Goal: Task Accomplishment & Management: Complete application form

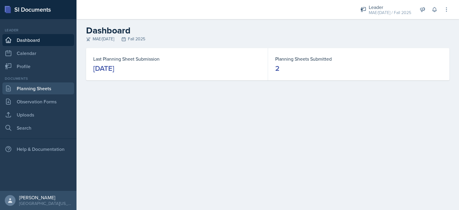
click at [36, 91] on link "Planning Sheets" at bounding box center [38, 88] width 72 height 12
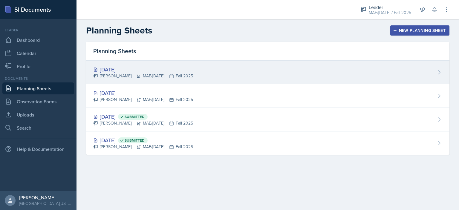
click at [111, 65] on div "[DATE]" at bounding box center [143, 69] width 100 height 8
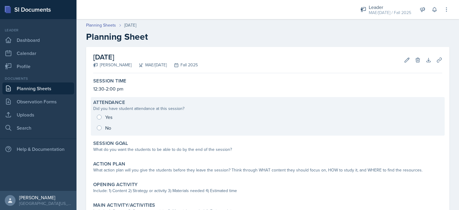
click at [97, 118] on div "Yes No" at bounding box center [267, 123] width 349 height 22
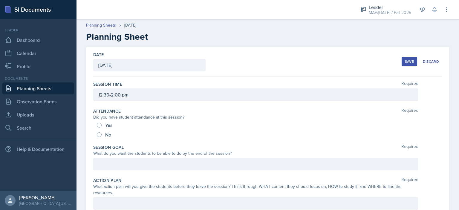
click at [31, 86] on link "Planning Sheets" at bounding box center [38, 88] width 72 height 12
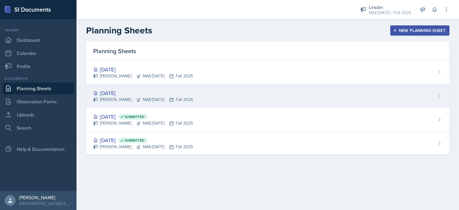
click at [108, 94] on div "[DATE]" at bounding box center [143, 93] width 100 height 8
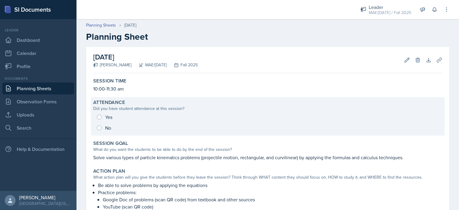
click at [98, 117] on div "Yes No" at bounding box center [267, 123] width 349 height 22
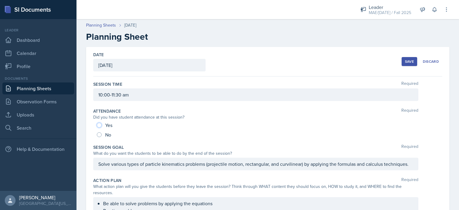
drag, startPoint x: 99, startPoint y: 124, endPoint x: 107, endPoint y: 124, distance: 8.4
click at [99, 124] on input "Yes" at bounding box center [99, 125] width 5 height 5
radio input "true"
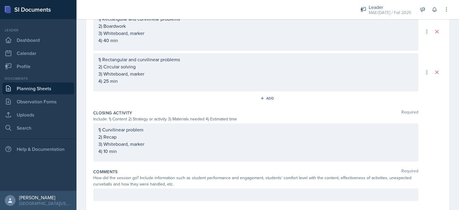
scroll to position [319, 0]
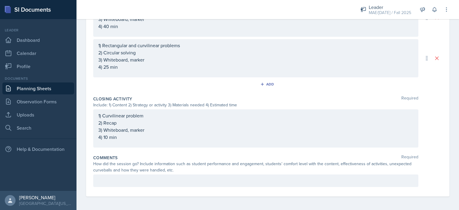
click at [131, 179] on p at bounding box center [255, 180] width 315 height 7
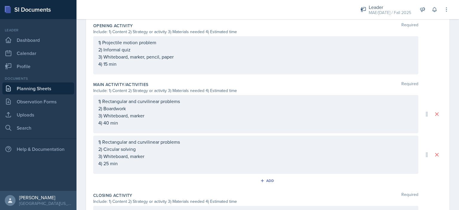
scroll to position [337, 0]
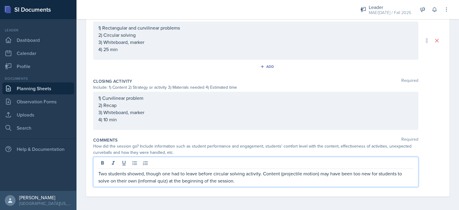
click at [237, 179] on p "Two students showed, though one had to leave before circular solving activity. …" at bounding box center [255, 177] width 315 height 14
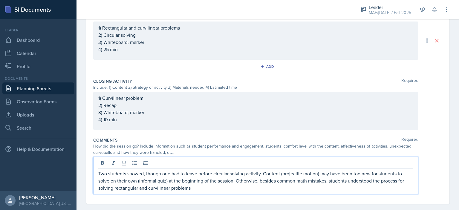
click at [218, 189] on p "Two students showed, though one had to leave before circular solving activity. …" at bounding box center [255, 181] width 315 height 22
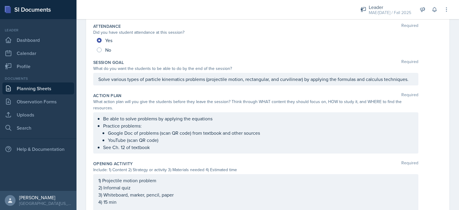
scroll to position [85, 0]
click at [262, 139] on p "YouTube (scan QR code)" at bounding box center [260, 140] width 305 height 7
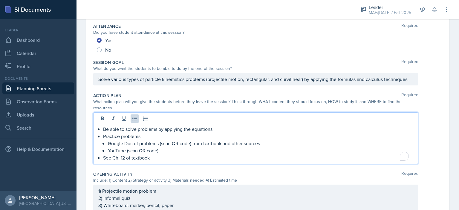
scroll to position [95, 0]
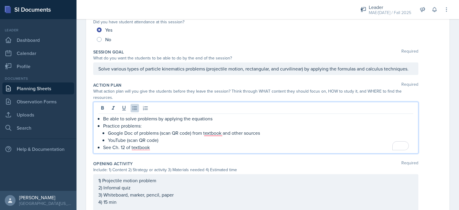
click at [126, 140] on p "YouTube (scan QR code)" at bounding box center [260, 140] width 305 height 7
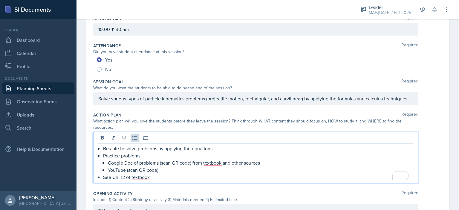
scroll to position [76, 0]
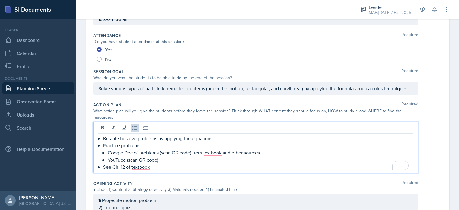
click at [316, 92] on p "Solve various types of particle kinematics problems (projectile motion, rectang…" at bounding box center [255, 88] width 315 height 7
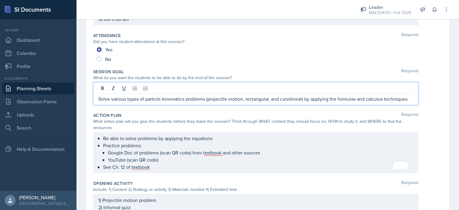
click at [311, 99] on p "Solve various types of particle kinematics problems (projectile motion, rectang…" at bounding box center [255, 98] width 315 height 7
click at [321, 98] on p "Solve various types of particle kinematics problems (projectile motion, rectang…" at bounding box center [255, 98] width 315 height 7
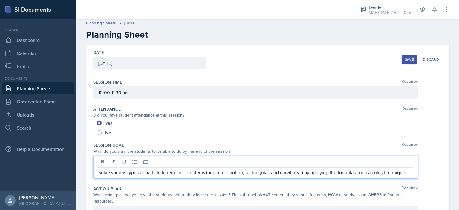
scroll to position [0, 0]
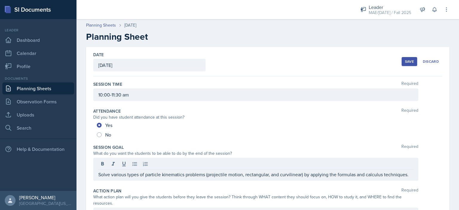
click at [405, 63] on div "Save" at bounding box center [409, 61] width 9 height 5
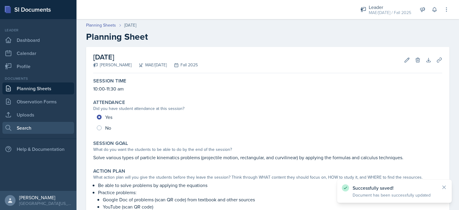
click at [30, 128] on link "Search" at bounding box center [38, 128] width 72 height 12
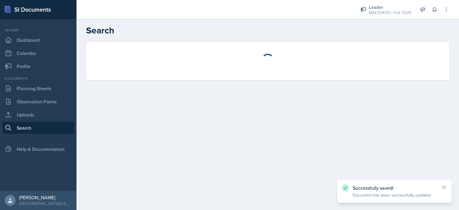
select select "all"
select select "1"
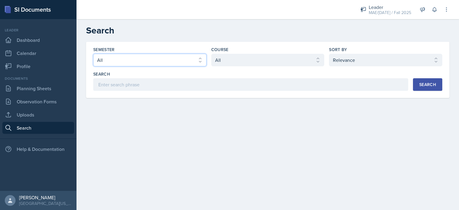
click at [116, 59] on select "Select semester All Fall 2025 Spring 2025 Fall 2024 Spring 2024 Fall 2023 Sprin…" at bounding box center [149, 60] width 113 height 13
select select "8c3db506-cd10-4819-a085-b8ca3b52d6db"
click at [93, 54] on select "Select semester All Fall 2025 Spring 2025 Fall 2024 Spring 2024 Fall 2023 Sprin…" at bounding box center [149, 60] width 113 height 13
click at [424, 80] on button "Search" at bounding box center [427, 84] width 29 height 13
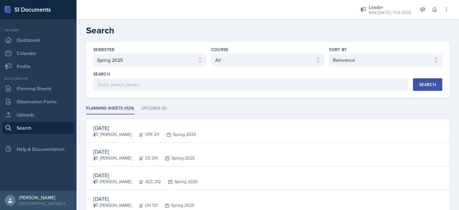
click at [235, 68] on div "Semester Select semester All Fall 2025 Spring 2025 Fall 2024 Spring 2024 Fall 2…" at bounding box center [267, 69] width 349 height 44
click at [237, 63] on select "Select course All ACC 211 ACC 212 ACC 307 BYS 119 BYS 215 BYS 300 CH 101 CH 121…" at bounding box center [267, 60] width 113 height 13
select select "09403b91-56bf-48b2-b90b-22c763b18b9b"
click at [211, 54] on select "Select course All ACC 211 ACC 212 ACC 307 BYS 119 BYS 215 BYS 300 CH 101 CH 121…" at bounding box center [267, 60] width 113 height 13
click at [419, 83] on div "Search" at bounding box center [427, 84] width 17 height 5
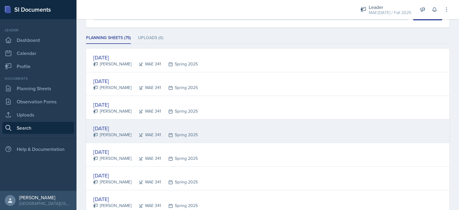
scroll to position [90, 0]
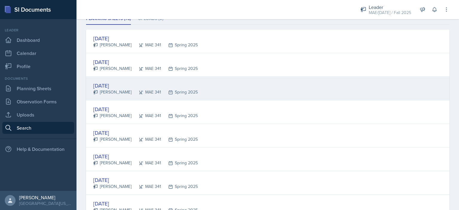
click at [105, 85] on div "[DATE]" at bounding box center [145, 86] width 105 height 8
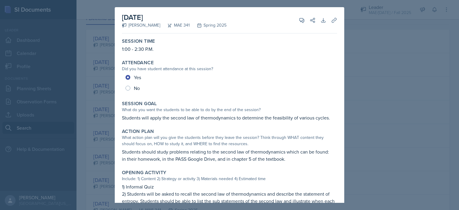
click at [369, 50] on div at bounding box center [229, 105] width 459 height 210
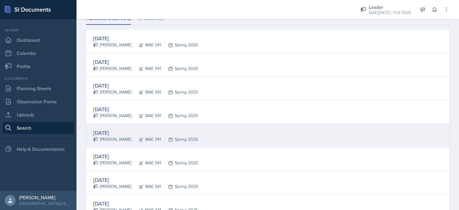
scroll to position [179, 0]
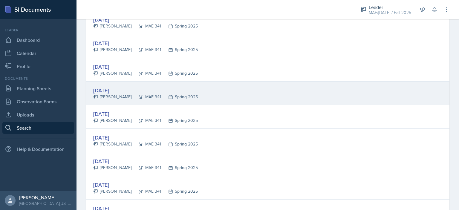
click at [114, 86] on div "[DATE]" at bounding box center [145, 90] width 105 height 8
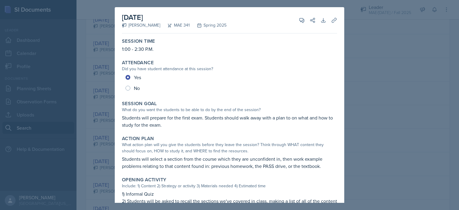
click at [379, 125] on div at bounding box center [229, 105] width 459 height 210
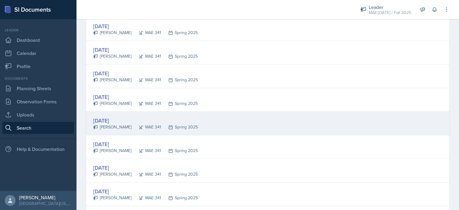
scroll to position [299, 0]
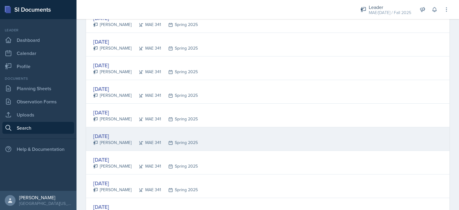
click at [115, 134] on div "[DATE]" at bounding box center [145, 136] width 105 height 8
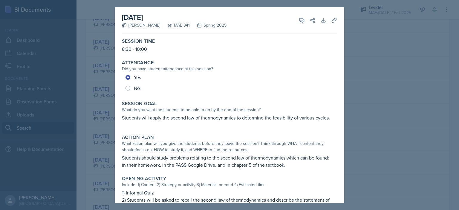
click at [384, 121] on div at bounding box center [229, 105] width 459 height 210
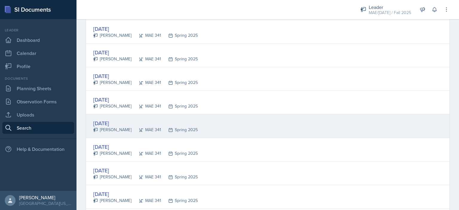
scroll to position [657, 0]
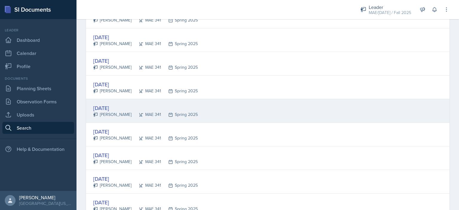
click at [106, 104] on div "[DATE]" at bounding box center [145, 108] width 105 height 8
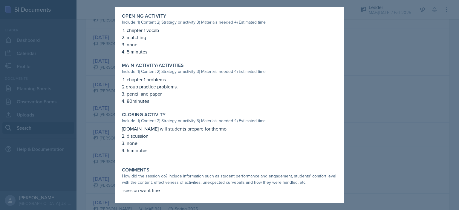
scroll to position [157, 0]
click at [357, 123] on div at bounding box center [229, 105] width 459 height 210
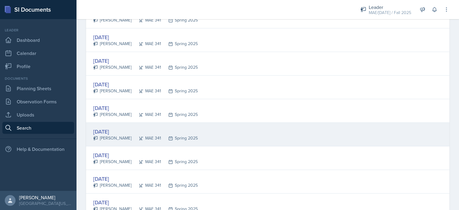
click at [114, 128] on div "[DATE]" at bounding box center [145, 132] width 105 height 8
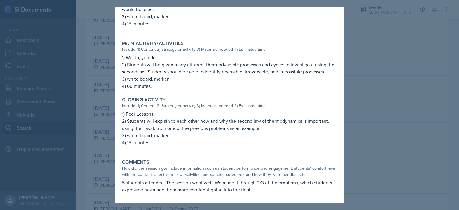
scroll to position [206, 0]
click at [353, 130] on div at bounding box center [229, 105] width 459 height 210
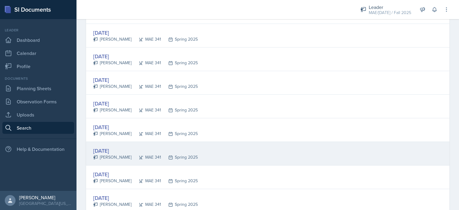
scroll to position [867, 0]
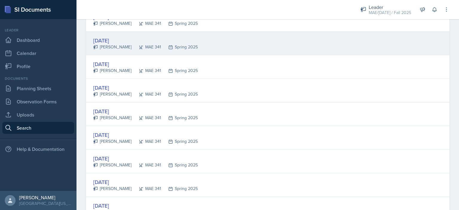
click at [102, 37] on div "[DATE]" at bounding box center [145, 40] width 105 height 8
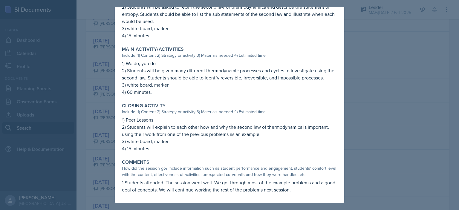
scroll to position [194, 0]
click at [370, 55] on div at bounding box center [229, 105] width 459 height 210
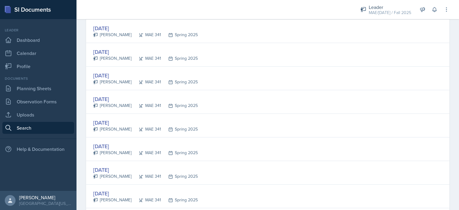
scroll to position [508, 0]
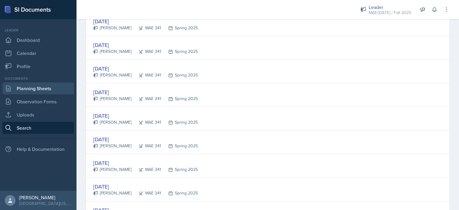
click at [57, 92] on link "Planning Sheets" at bounding box center [38, 88] width 72 height 12
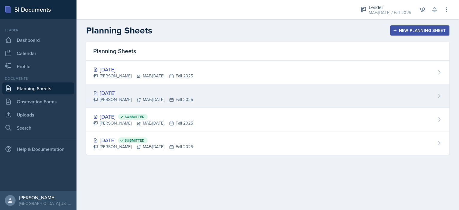
click at [114, 91] on div "[DATE]" at bounding box center [143, 93] width 100 height 8
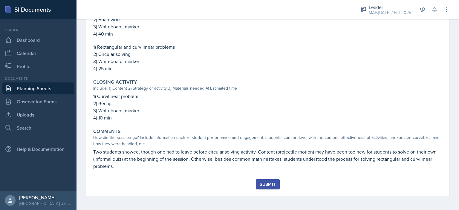
scroll to position [279, 0]
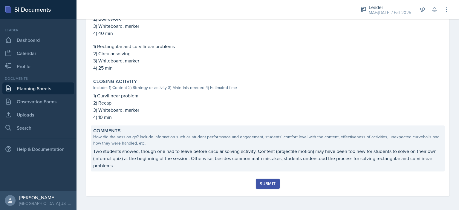
click at [202, 163] on p "Two students showed, though one had to leave before circular solving activity. …" at bounding box center [267, 159] width 349 height 22
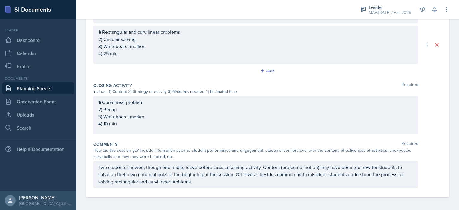
scroll to position [334, 0]
click at [202, 180] on p "Two students showed, though one had to leave before circular solving activity. …" at bounding box center [255, 174] width 315 height 22
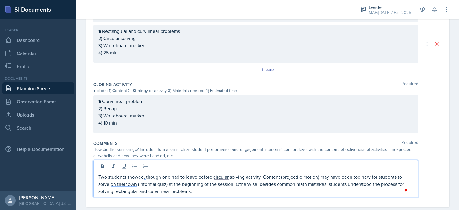
click at [232, 183] on p "Two students showed, though one had to leave before circular solving activity. …" at bounding box center [255, 184] width 315 height 22
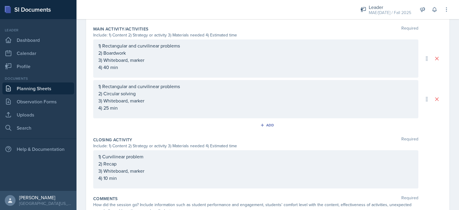
scroll to position [344, 0]
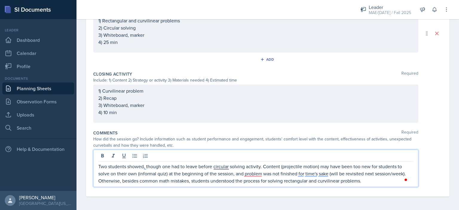
click at [295, 178] on p "Two students showed, though one had to leave before circular solving activity. …" at bounding box center [255, 174] width 315 height 22
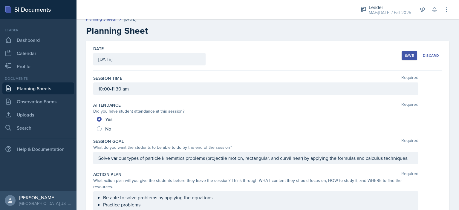
scroll to position [0, 0]
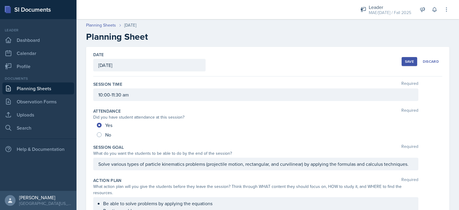
click at [402, 62] on button "Save" at bounding box center [410, 61] width 16 height 9
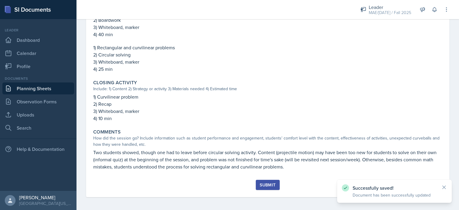
scroll to position [279, 0]
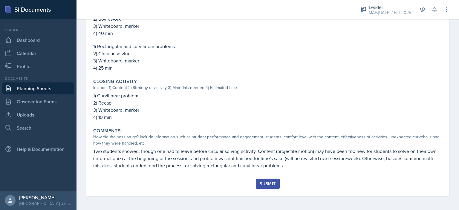
click at [264, 182] on div "Submit" at bounding box center [268, 183] width 16 height 5
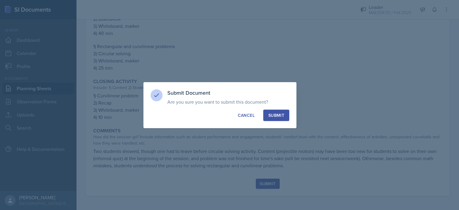
click at [276, 113] on div "Submit" at bounding box center [276, 115] width 16 height 6
radio input "true"
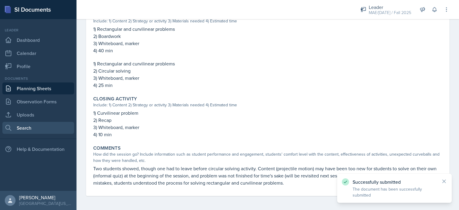
click at [53, 126] on link "Search" at bounding box center [38, 128] width 72 height 12
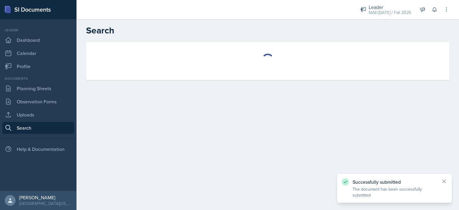
select select "all"
select select "1"
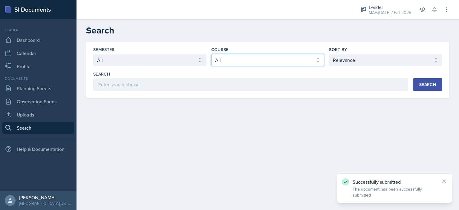
click at [224, 59] on select "Select course All ACC 211 ACC 212 ACC 307 BYS 119 BYS 215 BYS 300 CH 101 CH 121…" at bounding box center [267, 60] width 113 height 13
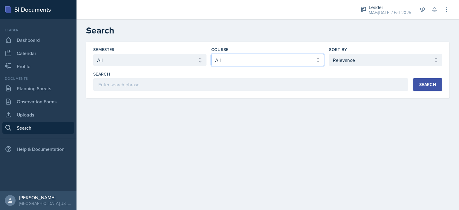
select select "8a613c06-bca5-4d29-b110-3f7bb7ce5ff4"
click at [211, 54] on select "Select course All ACC 211 ACC 212 ACC 307 BYS 119 BYS 215 BYS 300 CH 101 CH 121…" at bounding box center [267, 60] width 113 height 13
click at [137, 61] on select "Select semester All Fall 2025 Spring 2025 Fall 2024 Spring 2024 Fall 2023 Sprin…" at bounding box center [149, 60] width 113 height 13
select select "19fb88f7-c89b-4031-b5a0-458fd49807a1"
click at [93, 54] on select "Select semester All Fall 2025 Spring 2025 Fall 2024 Spring 2024 Fall 2023 Sprin…" at bounding box center [149, 60] width 113 height 13
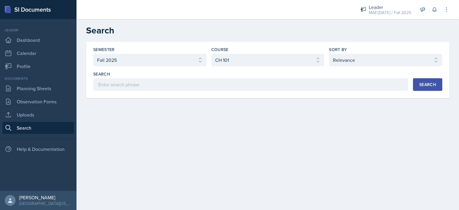
click at [423, 87] on div "Search" at bounding box center [427, 84] width 17 height 5
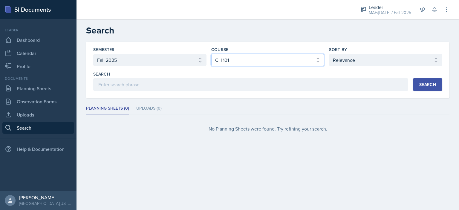
click at [237, 55] on select "Select course All ACC 211 ACC 212 ACC 307 BYS 119 BYS 215 BYS 300 CH 101 CH 121…" at bounding box center [267, 60] width 113 height 13
select select "all"
click at [211, 54] on select "Select course All ACC 211 ACC 212 ACC 307 BYS 119 BYS 215 BYS 300 CH 101 CH 121…" at bounding box center [267, 60] width 113 height 13
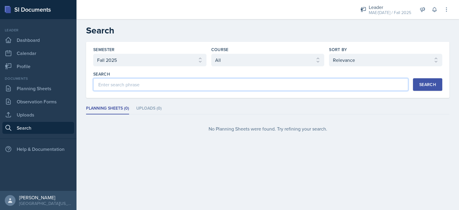
click at [273, 83] on input at bounding box center [250, 84] width 315 height 13
type input "[PERSON_NAME]"
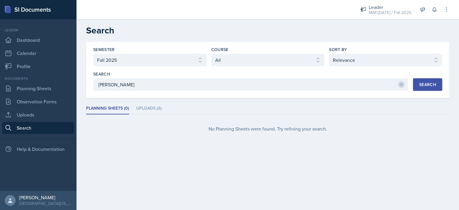
click at [434, 89] on button "Search" at bounding box center [427, 84] width 29 height 13
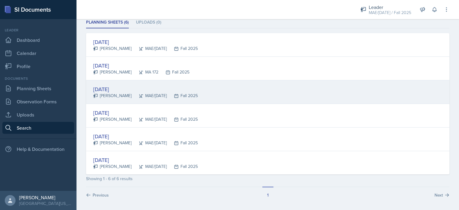
scroll to position [87, 0]
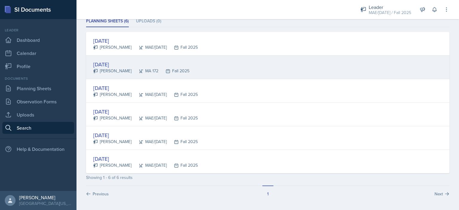
click at [109, 65] on div "[DATE]" at bounding box center [141, 64] width 96 height 8
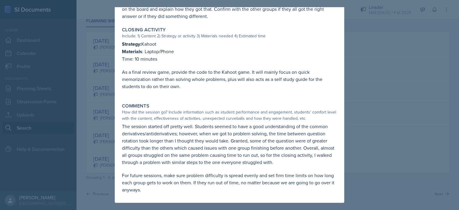
scroll to position [421, 0]
click at [358, 113] on div at bounding box center [229, 105] width 459 height 210
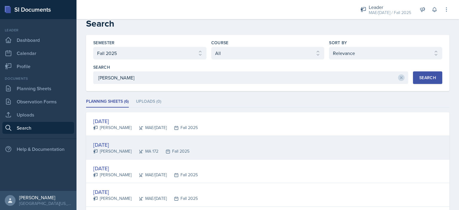
scroll to position [0, 0]
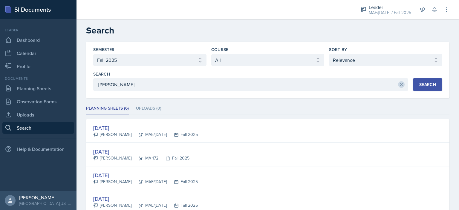
click at [399, 85] on icon at bounding box center [401, 84] width 4 height 4
click at [268, 59] on select "Select course All ACC 211 ACC 212 ACC 307 BYS 119 BYS 215 BYS 300 CH 101 CH 121…" at bounding box center [267, 60] width 113 height 13
click at [211, 54] on select "Select course All ACC 211 ACC 212 ACC 307 BYS 119 BYS 215 BYS 300 CH 101 CH 121…" at bounding box center [267, 60] width 113 height 13
click at [419, 82] on div "Search" at bounding box center [427, 84] width 17 height 5
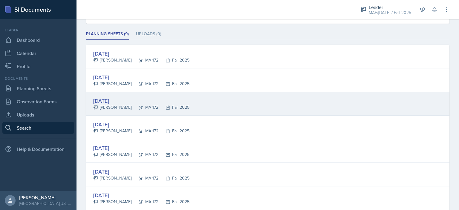
scroll to position [90, 0]
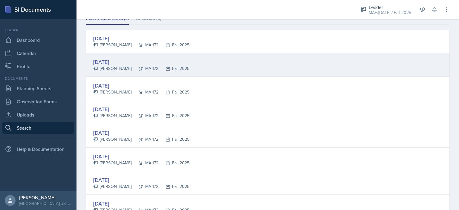
click at [105, 59] on div "[DATE]" at bounding box center [141, 62] width 96 height 8
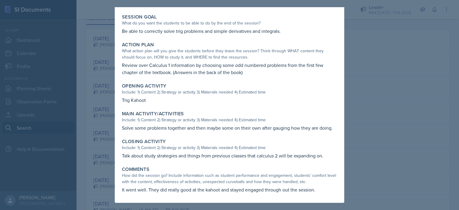
scroll to position [94, 0]
click at [351, 137] on div at bounding box center [229, 105] width 459 height 210
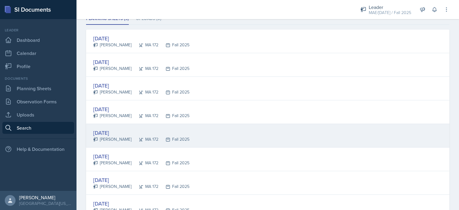
click at [104, 130] on div "[DATE]" at bounding box center [141, 133] width 96 height 8
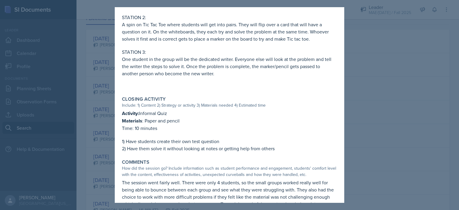
scroll to position [397, 0]
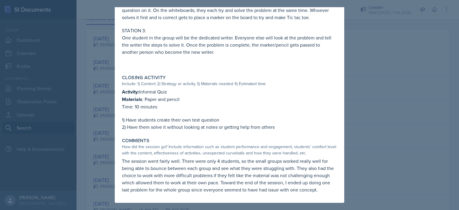
click at [356, 107] on div at bounding box center [229, 105] width 459 height 210
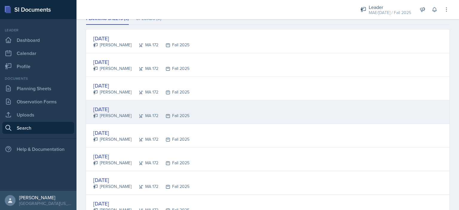
click at [111, 109] on div "[DATE]" at bounding box center [141, 109] width 96 height 8
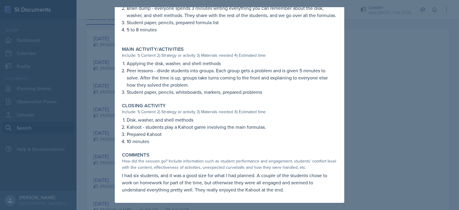
scroll to position [207, 0]
click at [364, 101] on div at bounding box center [229, 105] width 459 height 210
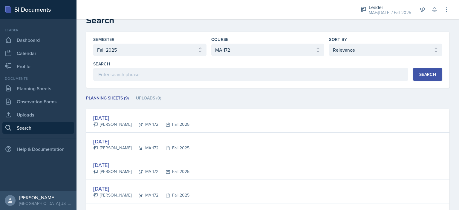
scroll to position [9, 0]
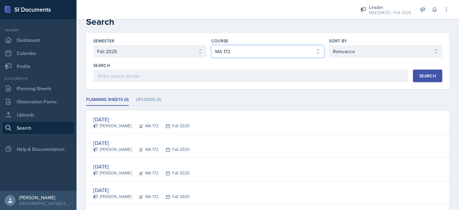
click at [240, 54] on select "Select course All ACC 211 ACC 212 ACC 307 BYS 119 BYS 215 BYS 300 CH 101 CH 121…" at bounding box center [267, 51] width 113 height 13
select select "91163273-00ff-457b-8c56-5da0b4f50f76"
click at [211, 45] on select "Select course All ACC 211 ACC 212 ACC 307 BYS 119 BYS 215 BYS 300 CH 101 CH 121…" at bounding box center [267, 51] width 113 height 13
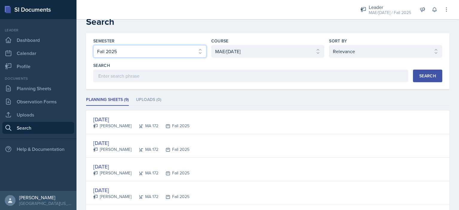
click at [163, 55] on select "Select semester All Fall 2025 Spring 2025 Fall 2024 Spring 2024 Fall 2023 Sprin…" at bounding box center [149, 51] width 113 height 13
click at [93, 45] on select "Select semester All Fall 2025 Spring 2025 Fall 2024 Spring 2024 Fall 2023 Sprin…" at bounding box center [149, 51] width 113 height 13
click at [419, 81] on button "Search" at bounding box center [427, 76] width 29 height 13
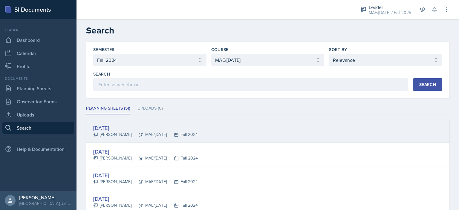
scroll to position [30, 0]
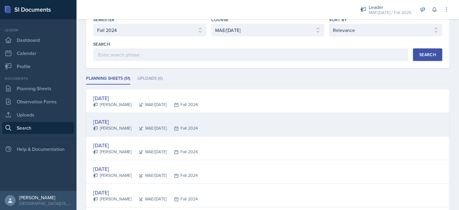
click at [120, 121] on div "[DATE]" at bounding box center [145, 122] width 105 height 8
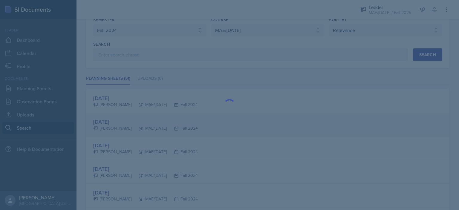
scroll to position [0, 0]
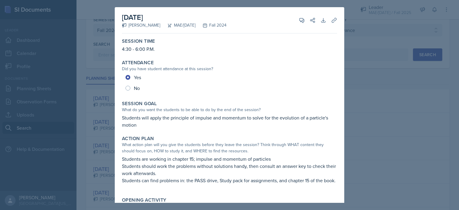
click at [349, 67] on div at bounding box center [229, 105] width 459 height 210
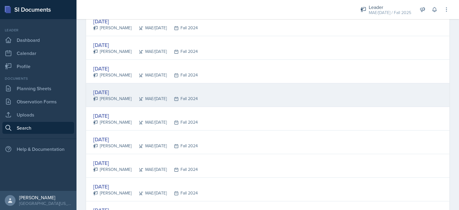
scroll to position [436, 0]
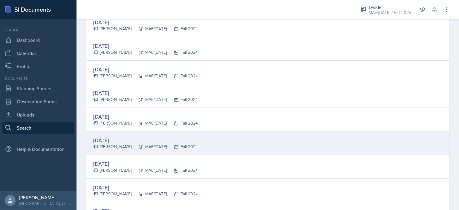
click at [110, 137] on div "[DATE]" at bounding box center [145, 140] width 105 height 8
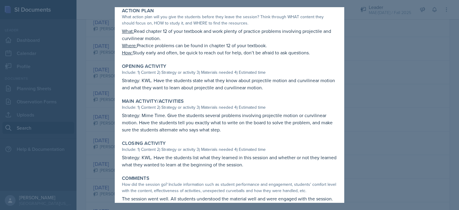
scroll to position [137, 0]
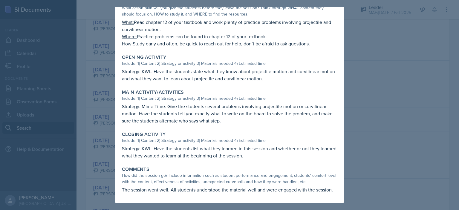
click at [352, 116] on div at bounding box center [229, 105] width 459 height 210
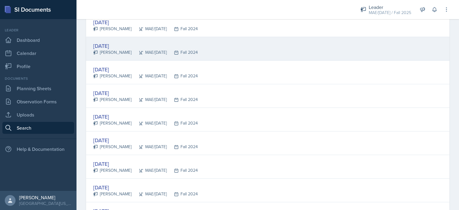
click at [110, 45] on div "[DATE]" at bounding box center [145, 46] width 105 height 8
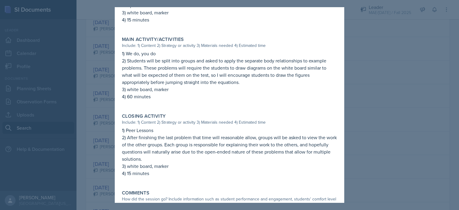
scroll to position [239, 0]
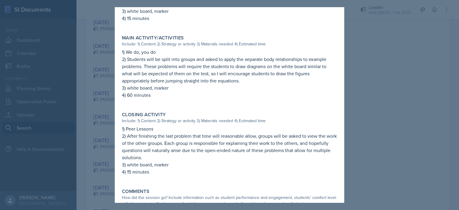
click at [351, 120] on div at bounding box center [229, 105] width 459 height 210
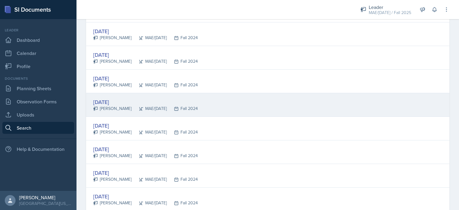
scroll to position [377, 0]
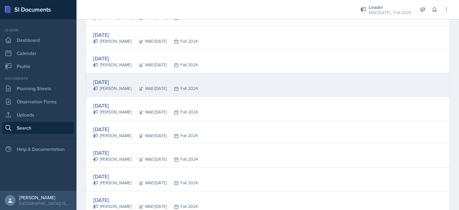
click at [112, 80] on div "[DATE]" at bounding box center [145, 82] width 105 height 8
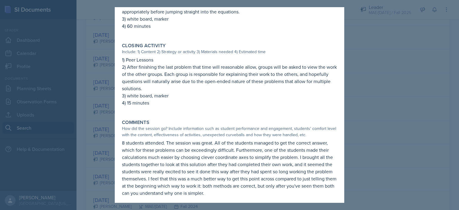
scroll to position [311, 0]
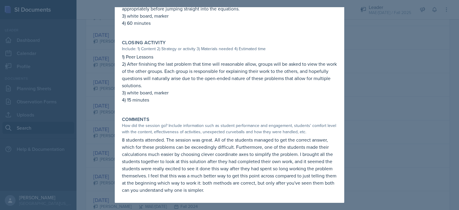
click at [362, 105] on div at bounding box center [229, 105] width 459 height 210
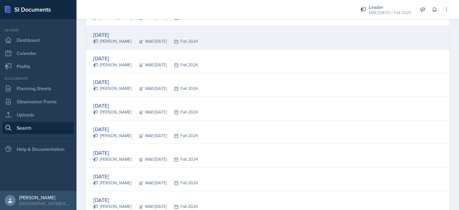
click at [114, 33] on div "[DATE]" at bounding box center [145, 35] width 105 height 8
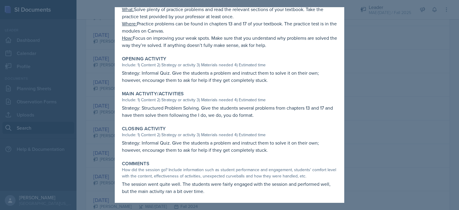
scroll to position [144, 0]
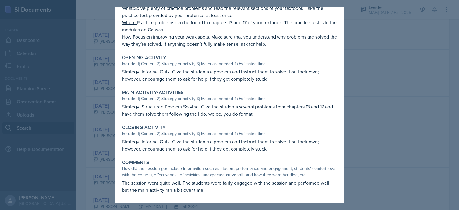
click at [354, 139] on div at bounding box center [229, 105] width 459 height 210
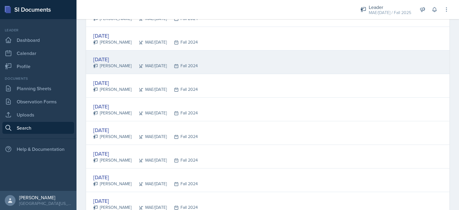
scroll to position [287, 0]
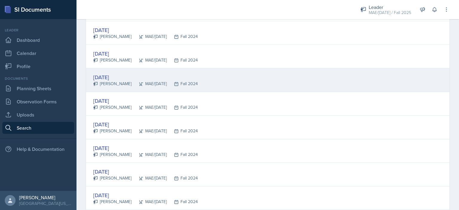
click at [116, 75] on div "[DATE]" at bounding box center [145, 77] width 105 height 8
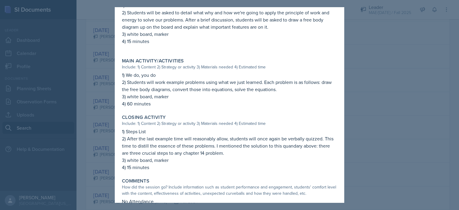
scroll to position [214, 0]
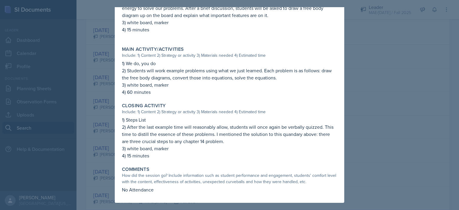
click at [358, 100] on div at bounding box center [229, 105] width 459 height 210
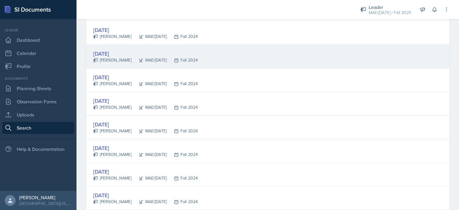
click at [114, 52] on div "[DATE]" at bounding box center [145, 54] width 105 height 8
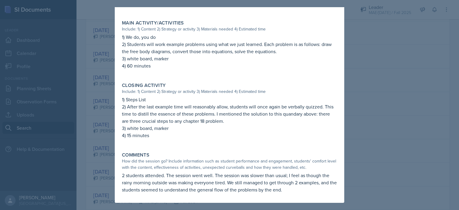
scroll to position [248, 0]
click at [359, 100] on div at bounding box center [229, 105] width 459 height 210
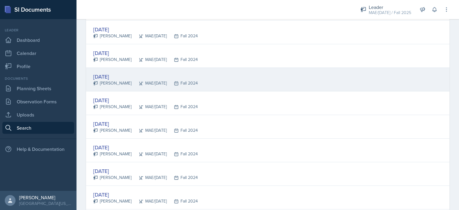
scroll to position [227, 0]
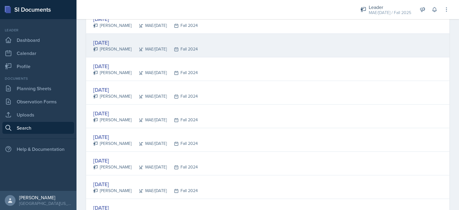
click at [109, 43] on div "[DATE]" at bounding box center [145, 43] width 105 height 8
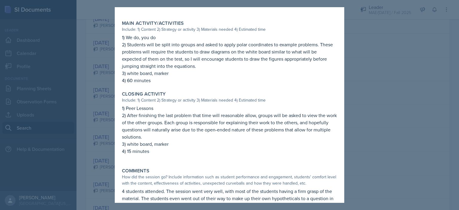
scroll to position [262, 0]
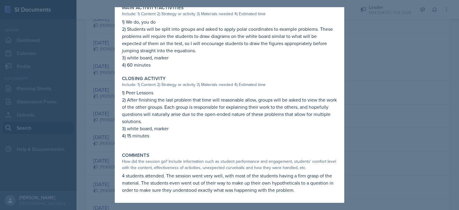
click at [357, 96] on div at bounding box center [229, 105] width 459 height 210
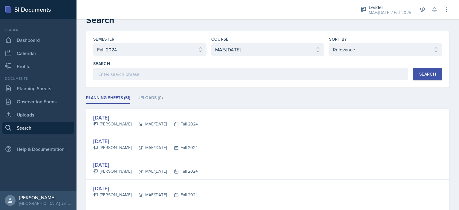
scroll to position [0, 0]
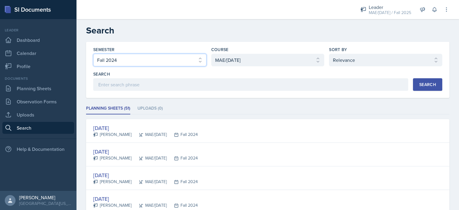
click at [137, 63] on select "Select semester All Fall 2025 Spring 2025 Fall 2024 Spring 2024 Fall 2023 Sprin…" at bounding box center [149, 60] width 113 height 13
click at [135, 67] on div "Semester Select semester All Fall 2025 Spring 2025 Fall 2024 Spring 2024 Fall 2…" at bounding box center [267, 69] width 349 height 44
click at [137, 62] on select "Select semester All Fall 2025 Spring 2025 Fall 2024 Spring 2024 Fall 2023 Sprin…" at bounding box center [149, 60] width 113 height 13
select select "979bdea9-9e71-486b-bf0d-02caf7fb149d"
click at [93, 54] on select "Select semester All Fall 2025 Spring 2025 Fall 2024 Spring 2024 Fall 2023 Sprin…" at bounding box center [149, 60] width 113 height 13
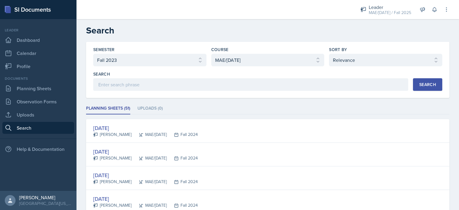
click at [427, 88] on button "Search" at bounding box center [427, 84] width 29 height 13
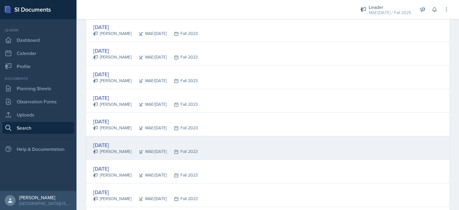
scroll to position [149, 0]
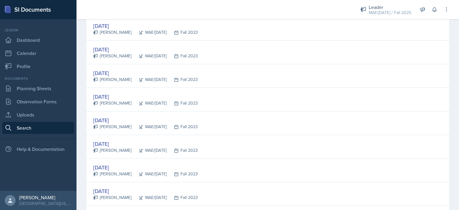
click at [116, 143] on div "[DATE]" at bounding box center [145, 144] width 105 height 8
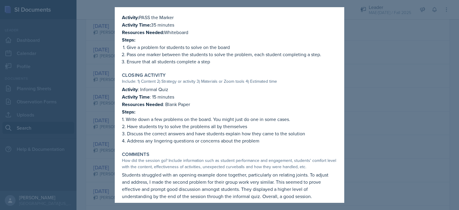
scroll to position [419, 0]
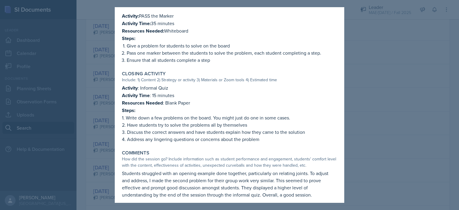
click at [348, 86] on div at bounding box center [229, 105] width 459 height 210
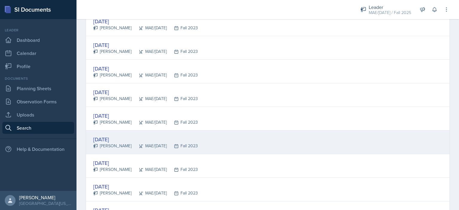
scroll to position [179, 0]
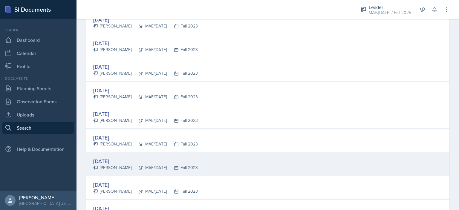
click at [114, 159] on div "[DATE]" at bounding box center [145, 161] width 105 height 8
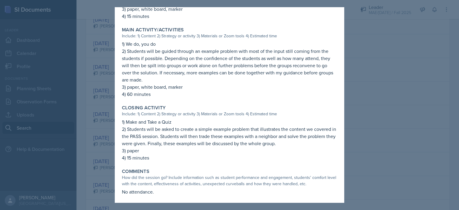
scroll to position [264, 0]
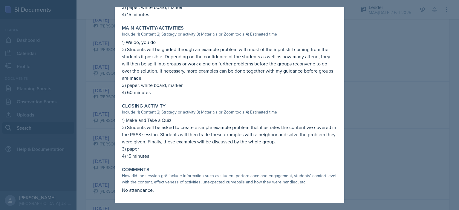
click at [358, 101] on div at bounding box center [229, 105] width 459 height 210
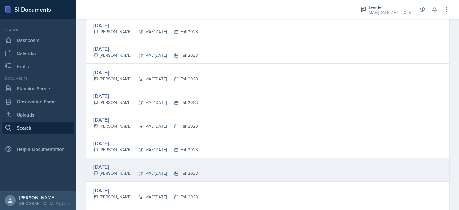
scroll to position [239, 0]
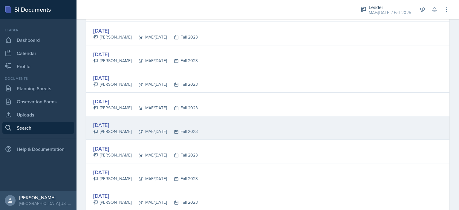
click at [113, 125] on div "[DATE]" at bounding box center [145, 125] width 105 height 8
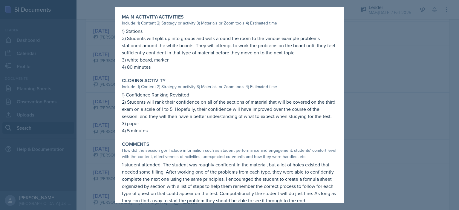
scroll to position [258, 0]
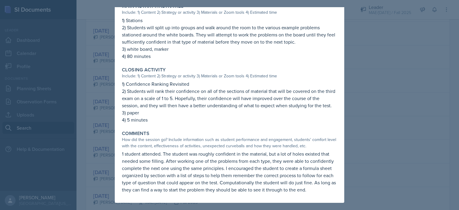
click at [356, 99] on div at bounding box center [229, 105] width 459 height 210
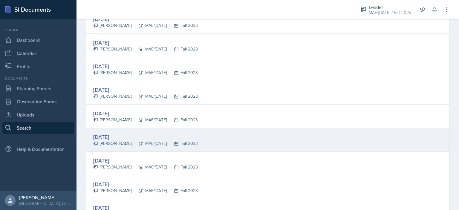
scroll to position [299, 0]
click at [116, 134] on div "[DATE]" at bounding box center [145, 136] width 105 height 8
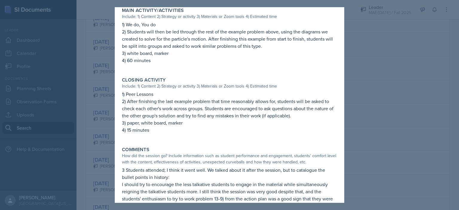
scroll to position [297, 0]
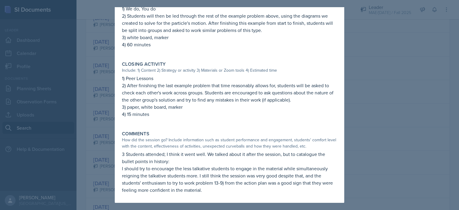
click at [359, 113] on div at bounding box center [229, 105] width 459 height 210
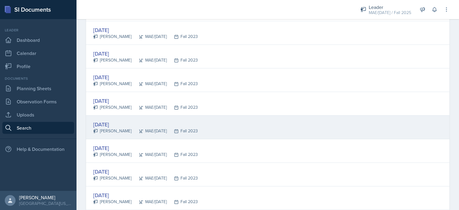
scroll to position [359, 0]
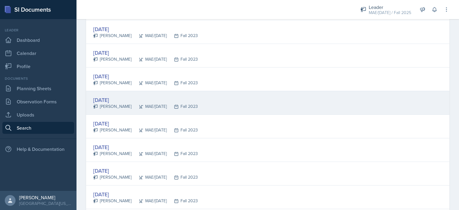
click at [109, 100] on div "[DATE]" at bounding box center [145, 100] width 105 height 8
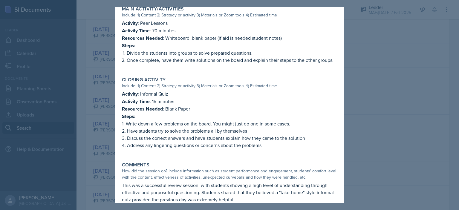
scroll to position [346, 0]
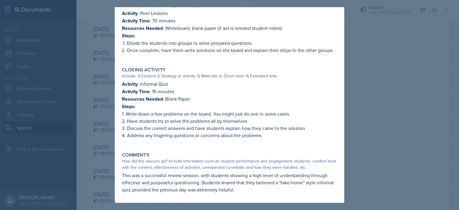
click at [372, 100] on div at bounding box center [229, 105] width 459 height 210
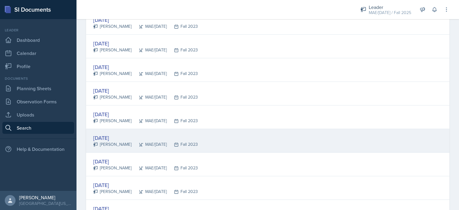
scroll to position [448, 0]
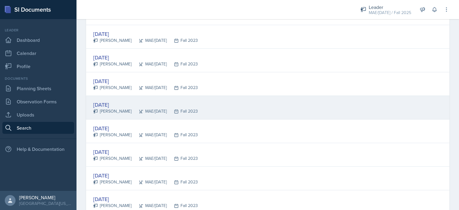
click at [107, 105] on div "[DATE]" at bounding box center [145, 105] width 105 height 8
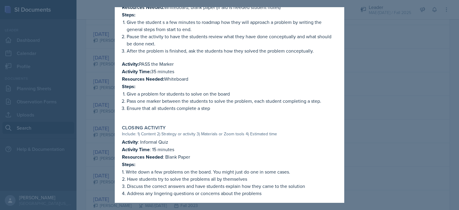
scroll to position [418, 0]
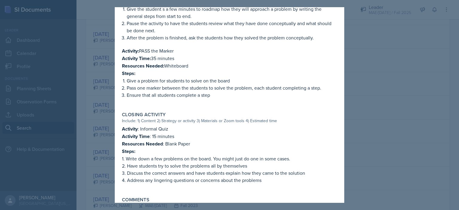
click at [360, 108] on div at bounding box center [229, 105] width 459 height 210
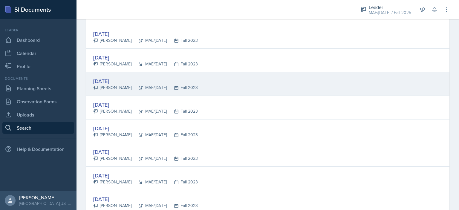
click at [109, 81] on div "[DATE]" at bounding box center [145, 81] width 105 height 8
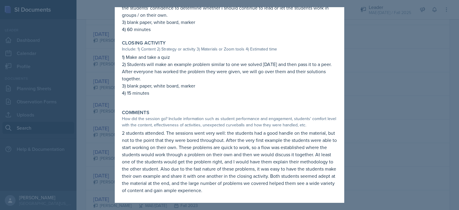
scroll to position [377, 0]
click at [355, 95] on div at bounding box center [229, 105] width 459 height 210
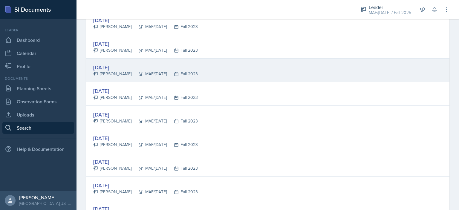
scroll to position [628, 0]
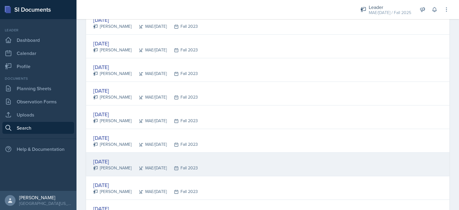
click at [112, 157] on div "[DATE]" at bounding box center [145, 161] width 105 height 8
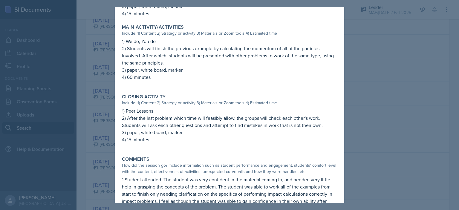
scroll to position [239, 0]
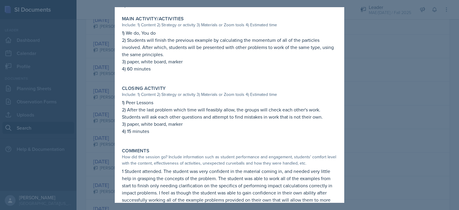
click at [354, 58] on div at bounding box center [229, 105] width 459 height 210
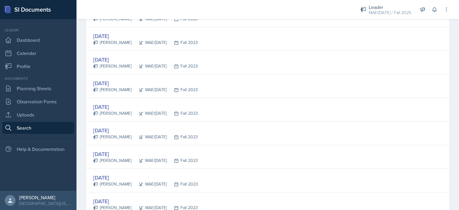
scroll to position [748, 0]
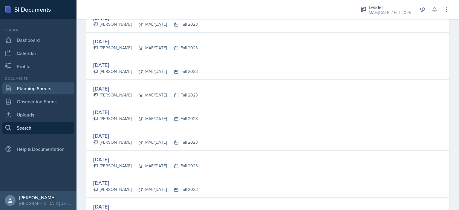
click at [32, 90] on link "Planning Sheets" at bounding box center [38, 88] width 72 height 12
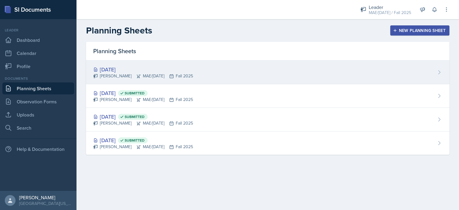
click at [111, 65] on div "[DATE]" at bounding box center [143, 69] width 100 height 8
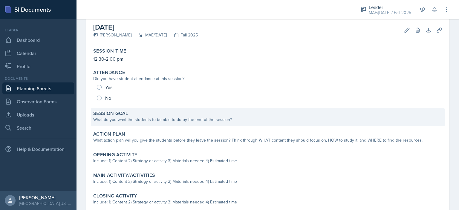
click at [134, 112] on div "Session Goal" at bounding box center [267, 114] width 349 height 6
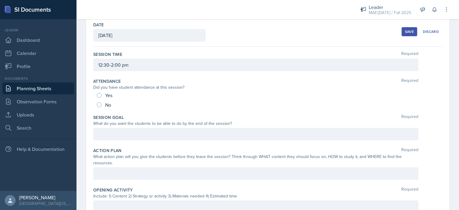
scroll to position [27, 0]
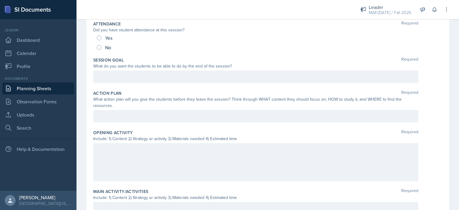
click at [137, 153] on div at bounding box center [255, 162] width 325 height 38
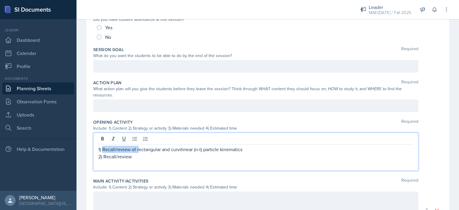
drag, startPoint x: 138, startPoint y: 149, endPoint x: 102, endPoint y: 148, distance: 36.2
click at [102, 148] on p "1) Recall/review of rectangular and curvilinear (n-t) particle kinematics" at bounding box center [255, 149] width 315 height 7
click at [141, 154] on p "2) Recall/review" at bounding box center [255, 156] width 315 height 7
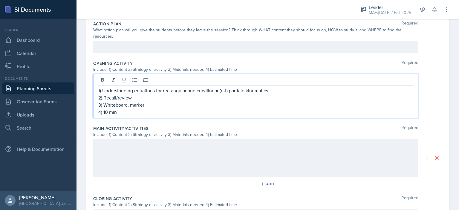
scroll to position [157, 0]
click at [144, 144] on div at bounding box center [255, 157] width 325 height 38
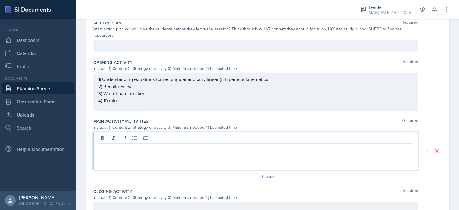
scroll to position [151, 0]
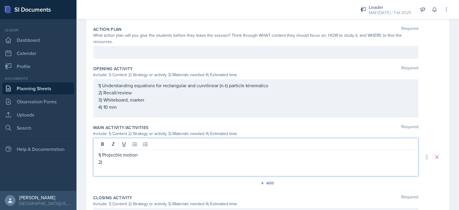
click at [124, 156] on p "1) Projectile motion" at bounding box center [255, 154] width 315 height 7
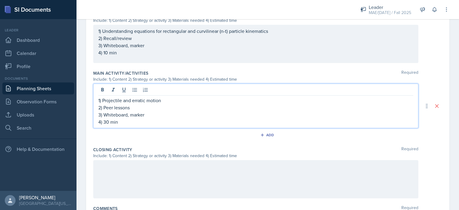
scroll to position [206, 0]
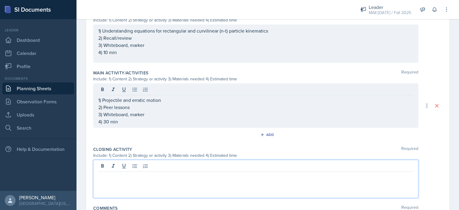
click at [209, 166] on div at bounding box center [255, 179] width 325 height 38
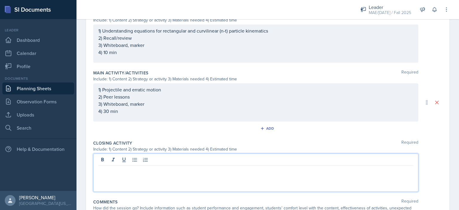
scroll to position [200, 0]
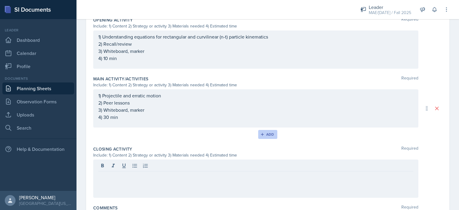
click at [266, 137] on button "Add" at bounding box center [267, 134] width 19 height 9
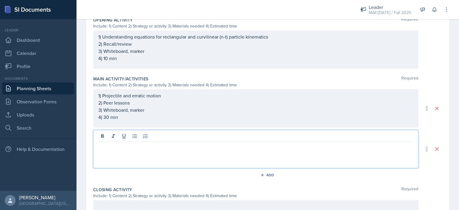
click at [233, 138] on div at bounding box center [255, 149] width 325 height 38
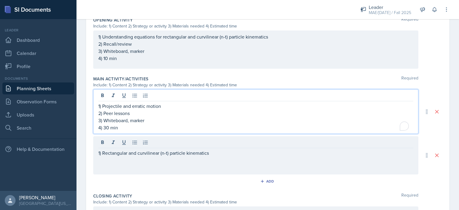
click at [103, 94] on div "1) Projectile and erratic motion 2) Peer lessons 3) Whiteboard, marker 4) 30 min" at bounding box center [255, 111] width 325 height 45
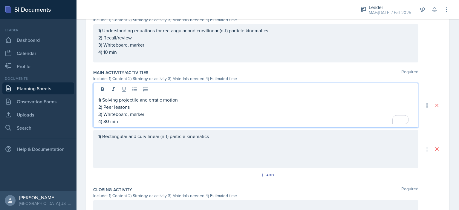
click at [195, 100] on p "1) Solving projectile and erratic motion" at bounding box center [255, 99] width 315 height 7
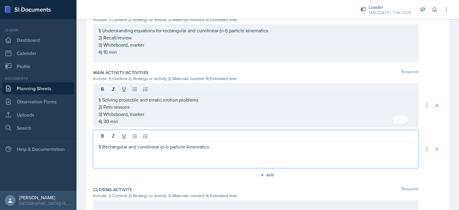
click at [105, 137] on div "1) Rectangular and curvilinear (n-t) particle kinematics" at bounding box center [255, 149] width 325 height 38
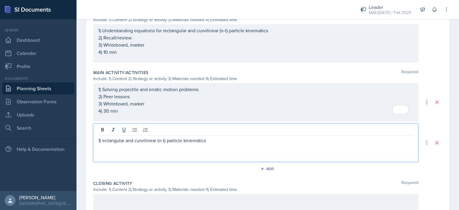
scroll to position [200, 0]
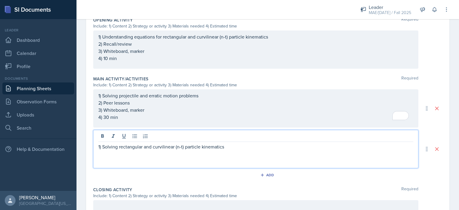
click at [228, 147] on p "1) Solving rectangular and curvilinear (n-t) particle kinematics" at bounding box center [255, 146] width 315 height 7
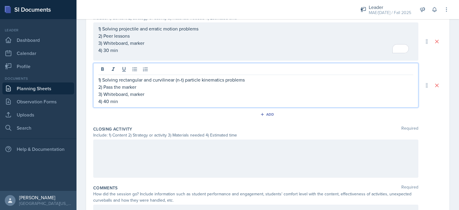
click at [199, 146] on div at bounding box center [255, 159] width 325 height 38
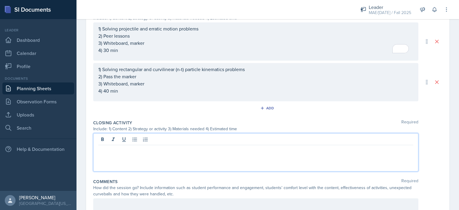
scroll to position [261, 0]
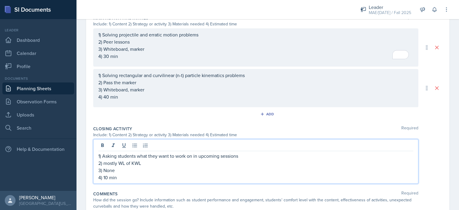
click at [157, 156] on p "1) Asking students what they want to work on in upcoming sessions" at bounding box center [255, 155] width 315 height 7
click at [117, 155] on p "1) Asking students what they want to work on in upcoming sessions" at bounding box center [255, 155] width 315 height 7
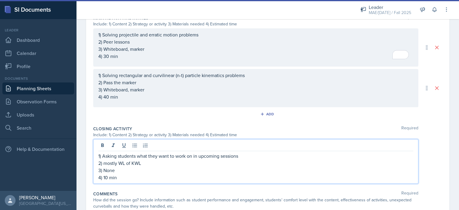
click at [138, 156] on p "1) Asking students what they want to work on in upcoming sessions" at bounding box center [255, 155] width 315 height 7
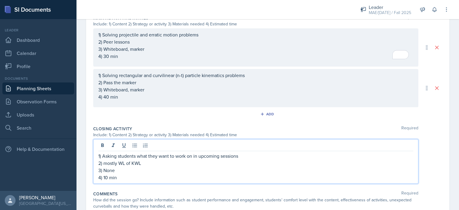
click at [103, 162] on p "2) mostly WL of KWL" at bounding box center [255, 163] width 315 height 7
drag, startPoint x: 132, startPoint y: 162, endPoint x: 105, endPoint y: 163, distance: 27.2
click at [105, 163] on p "2) mostly WL of KWL" at bounding box center [255, 163] width 315 height 7
click at [148, 156] on p "1) Asking students what they want to work on in upcoming sessions" at bounding box center [255, 155] width 315 height 7
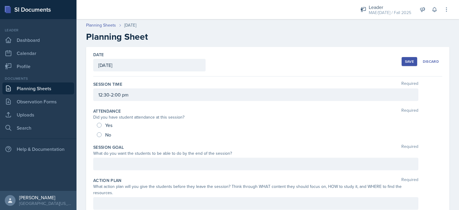
scroll to position [27, 0]
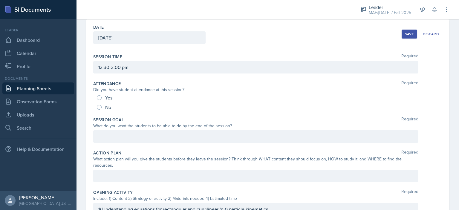
click at [124, 135] on div at bounding box center [255, 136] width 325 height 13
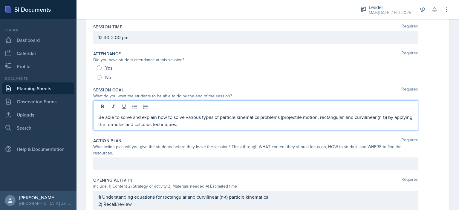
click at [176, 159] on div at bounding box center [255, 163] width 325 height 13
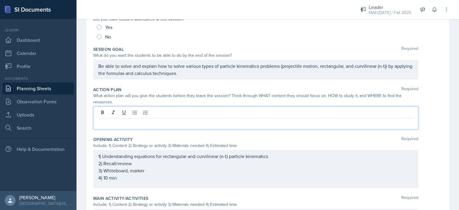
scroll to position [98, 0]
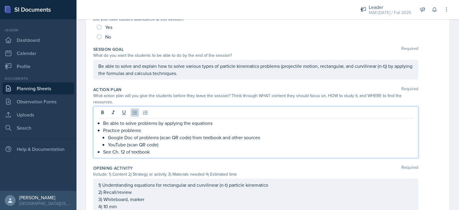
click at [192, 165] on div "Opening Activity Required" at bounding box center [267, 168] width 349 height 6
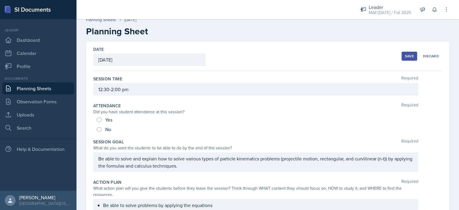
scroll to position [0, 0]
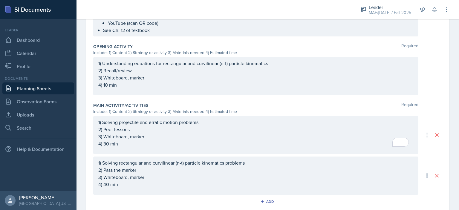
click at [126, 91] on div "1) Understanding equations for rectangular and curvilinear (n-t) particle kinem…" at bounding box center [255, 76] width 325 height 38
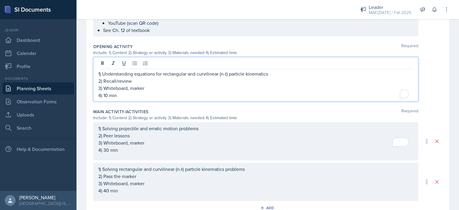
scroll to position [219, 0]
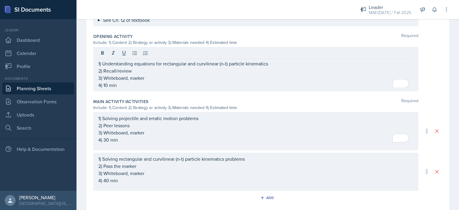
click at [227, 99] on div "Main Activity/Activities Required" at bounding box center [267, 102] width 349 height 6
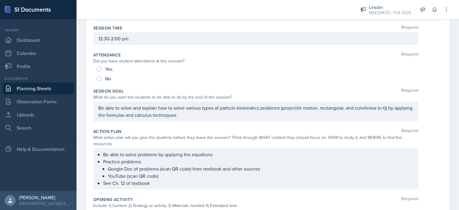
scroll to position [60, 0]
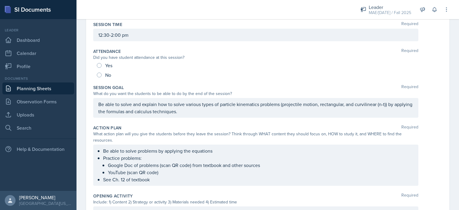
click at [318, 104] on div "Be able to solve and explain how to solve various types of particle kinematics …" at bounding box center [255, 108] width 325 height 20
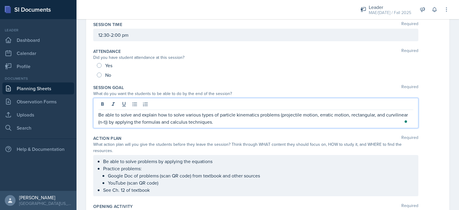
click at [315, 121] on p "Be able to solve and explain how to solve various types of particle kinematics …" at bounding box center [255, 118] width 315 height 14
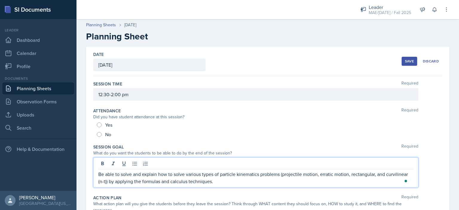
scroll to position [0, 0]
click at [405, 62] on div "Save" at bounding box center [409, 61] width 9 height 5
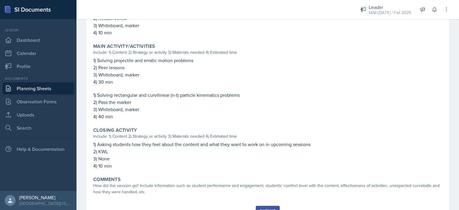
scroll to position [239, 0]
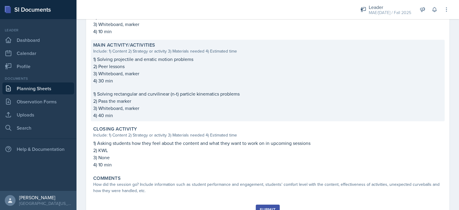
click at [155, 79] on p "4) 30 min" at bounding box center [267, 80] width 349 height 7
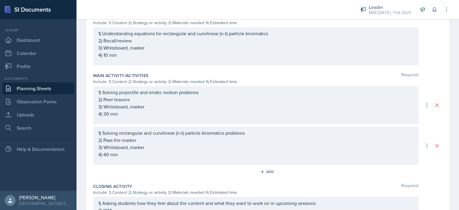
scroll to position [288, 0]
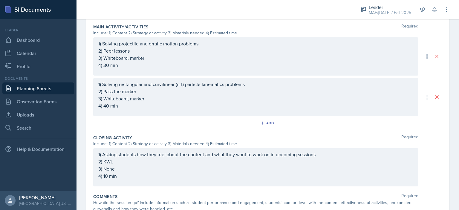
click at [191, 126] on div "Add" at bounding box center [267, 124] width 349 height 11
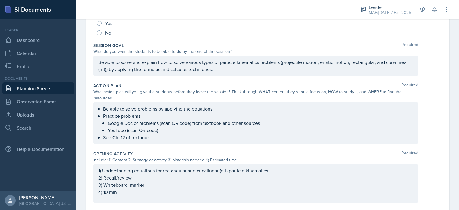
scroll to position [19, 0]
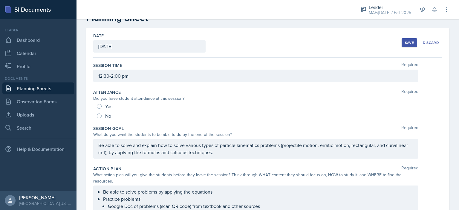
click at [405, 42] on div "Save" at bounding box center [409, 42] width 9 height 5
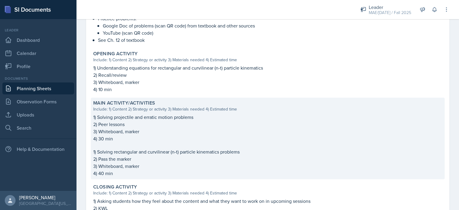
scroll to position [258, 0]
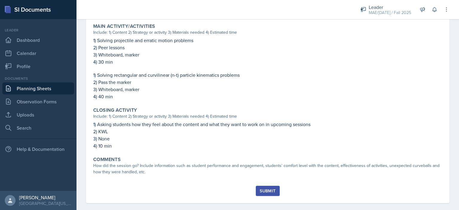
click at [48, 88] on link "Planning Sheets" at bounding box center [38, 88] width 72 height 12
